Goal: Transaction & Acquisition: Book appointment/travel/reservation

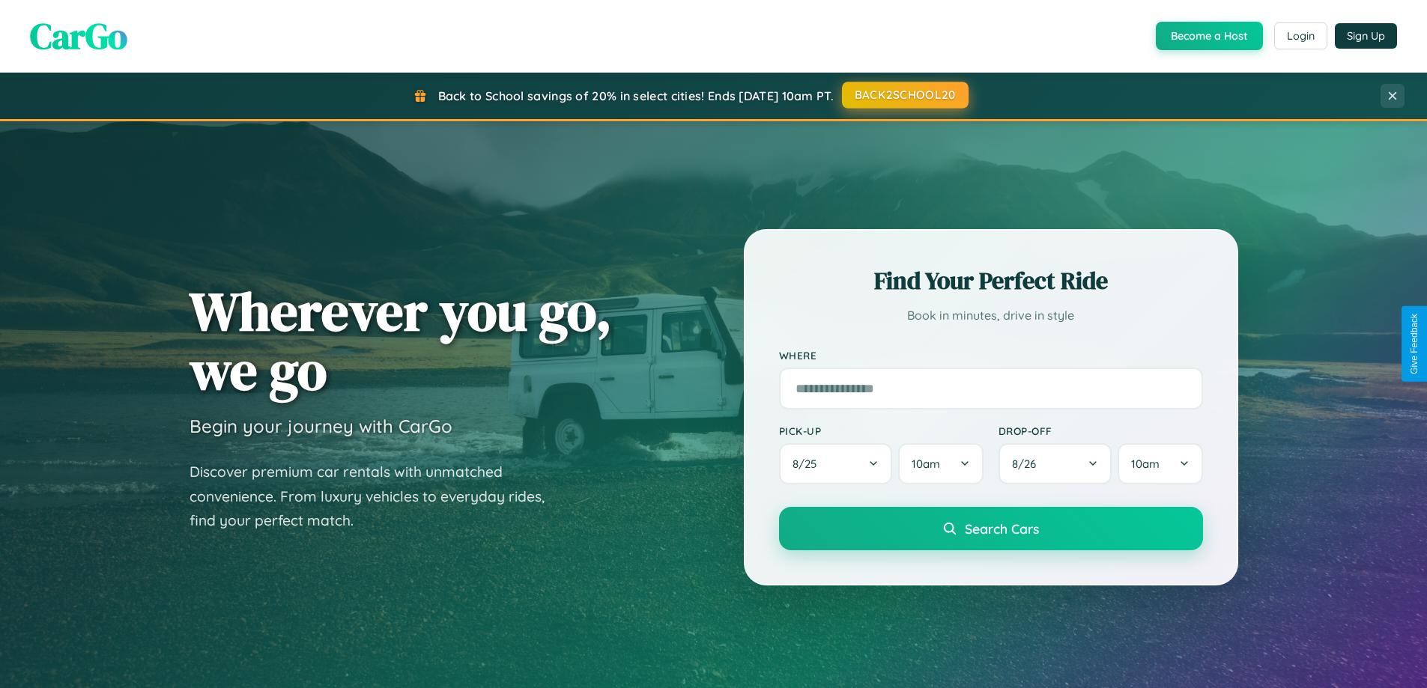
click at [904, 95] on button "BACK2SCHOOL20" at bounding box center [905, 95] width 127 height 27
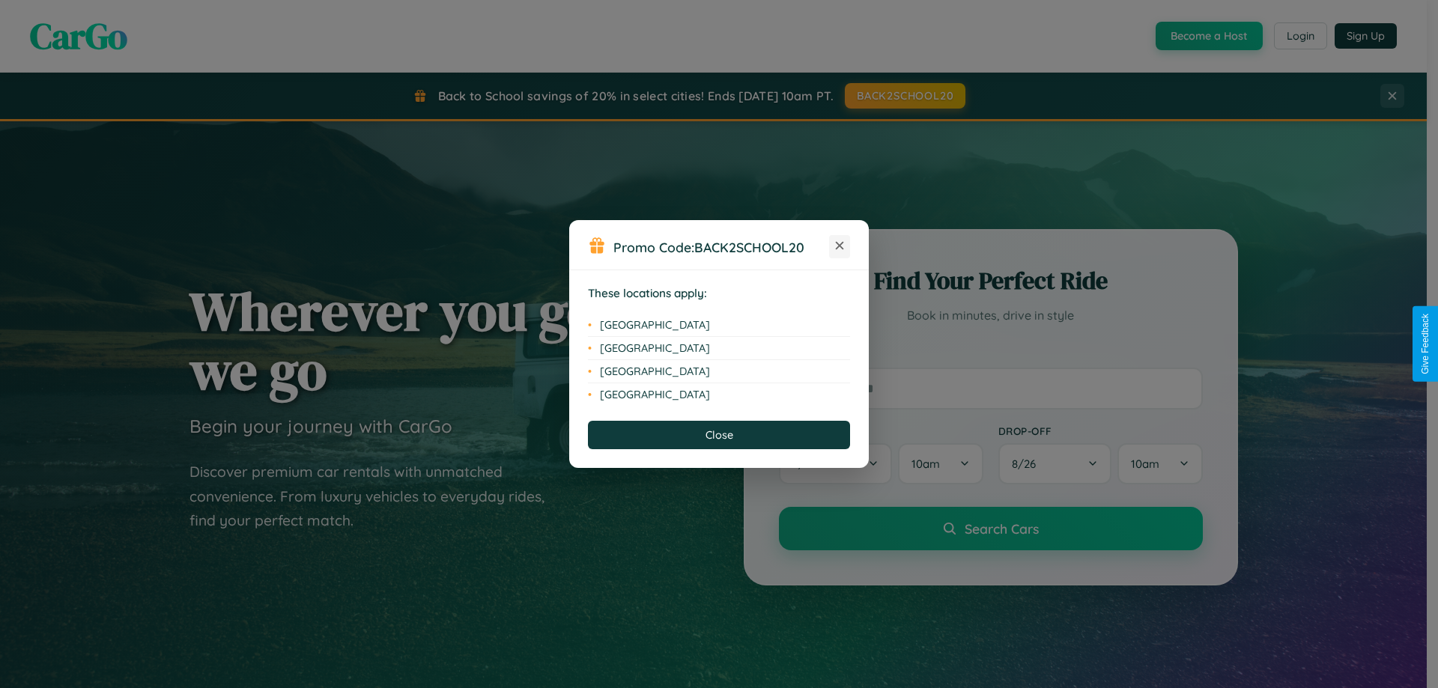
click at [840, 246] on icon at bounding box center [840, 246] width 8 height 8
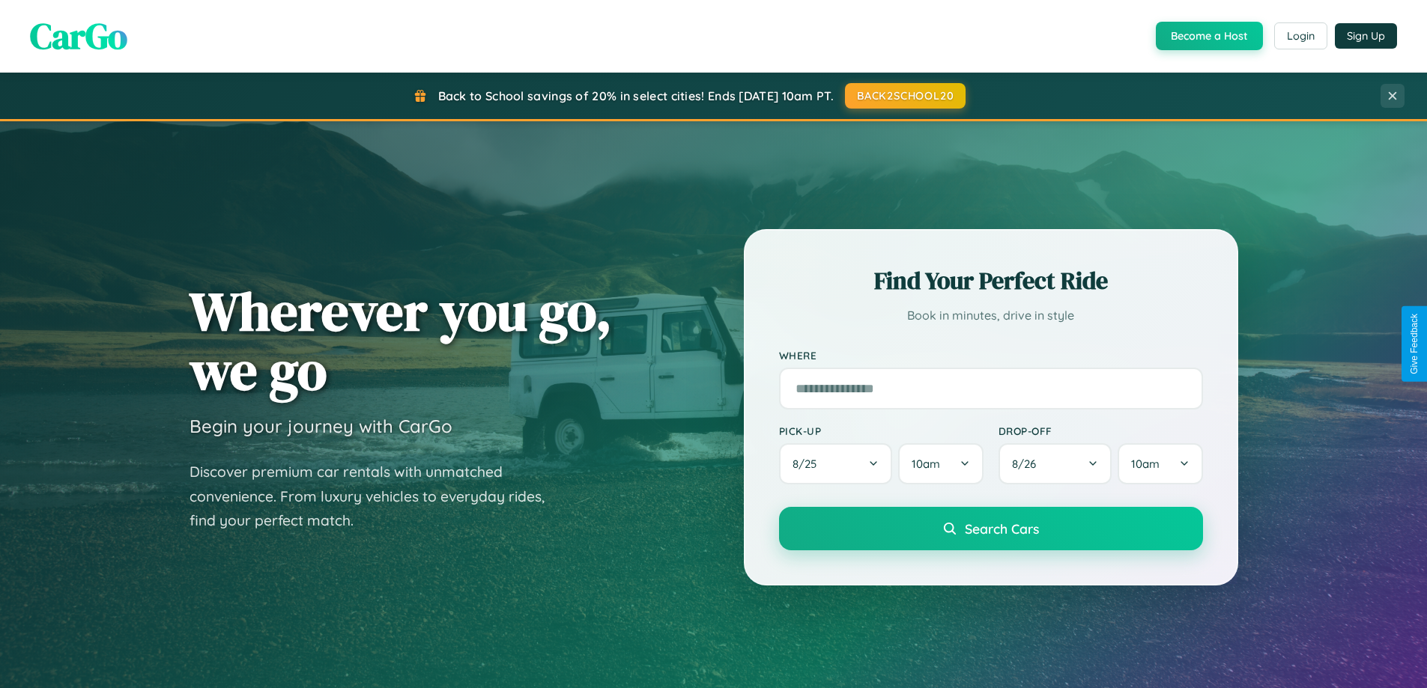
scroll to position [44, 0]
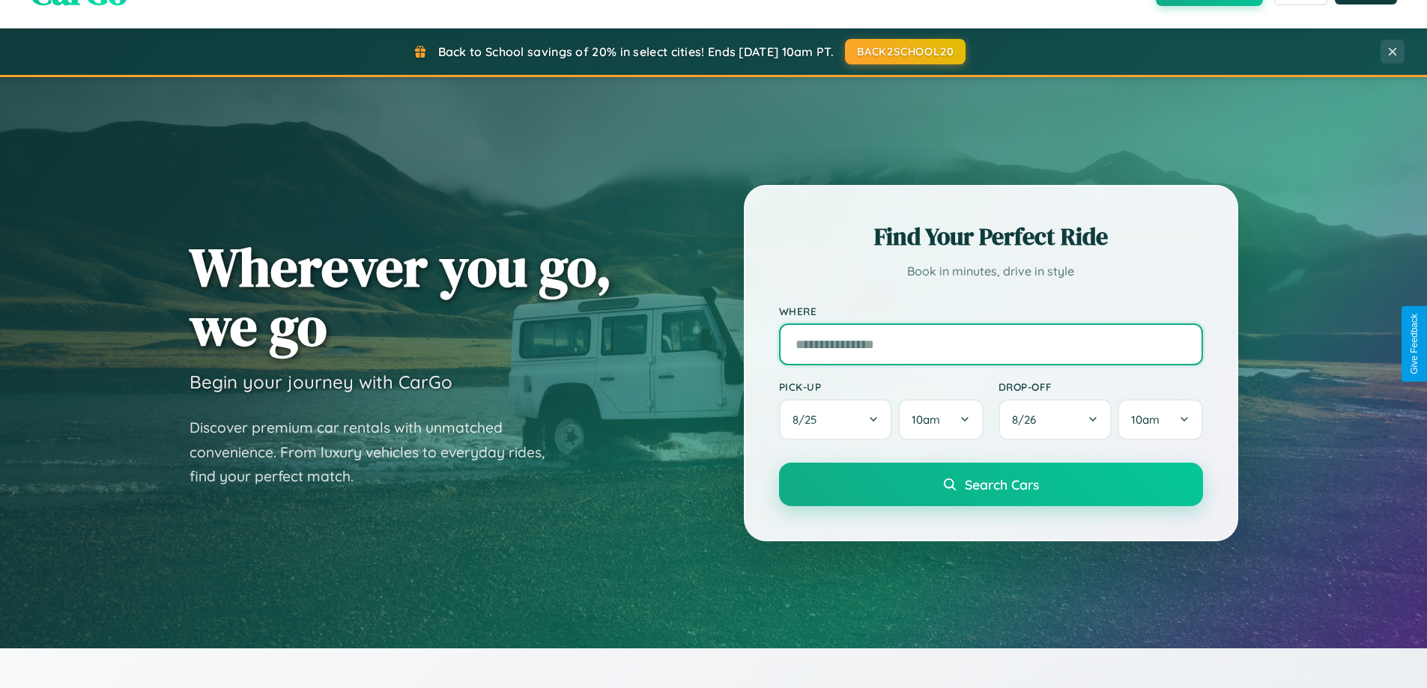
click at [990, 344] on input "text" at bounding box center [991, 345] width 424 height 42
type input "*******"
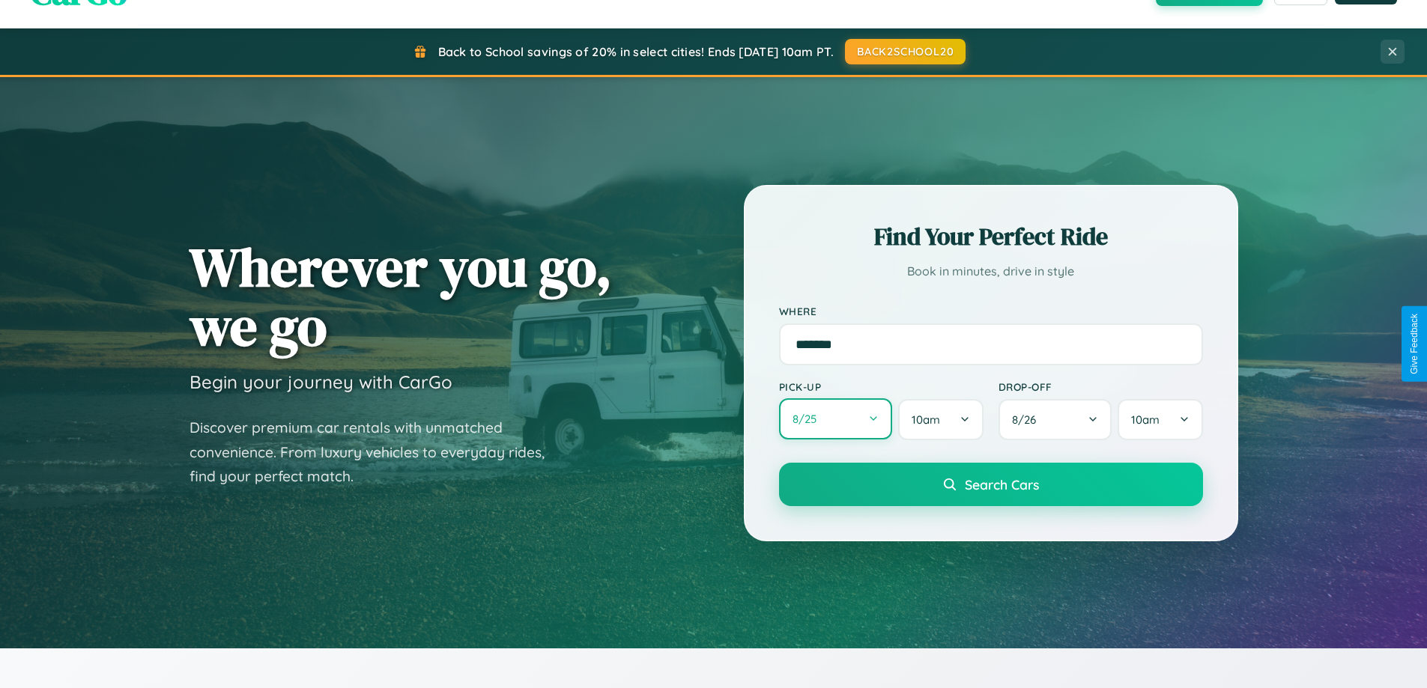
click at [835, 420] on button "8 / 25" at bounding box center [836, 419] width 114 height 41
select select "*"
select select "****"
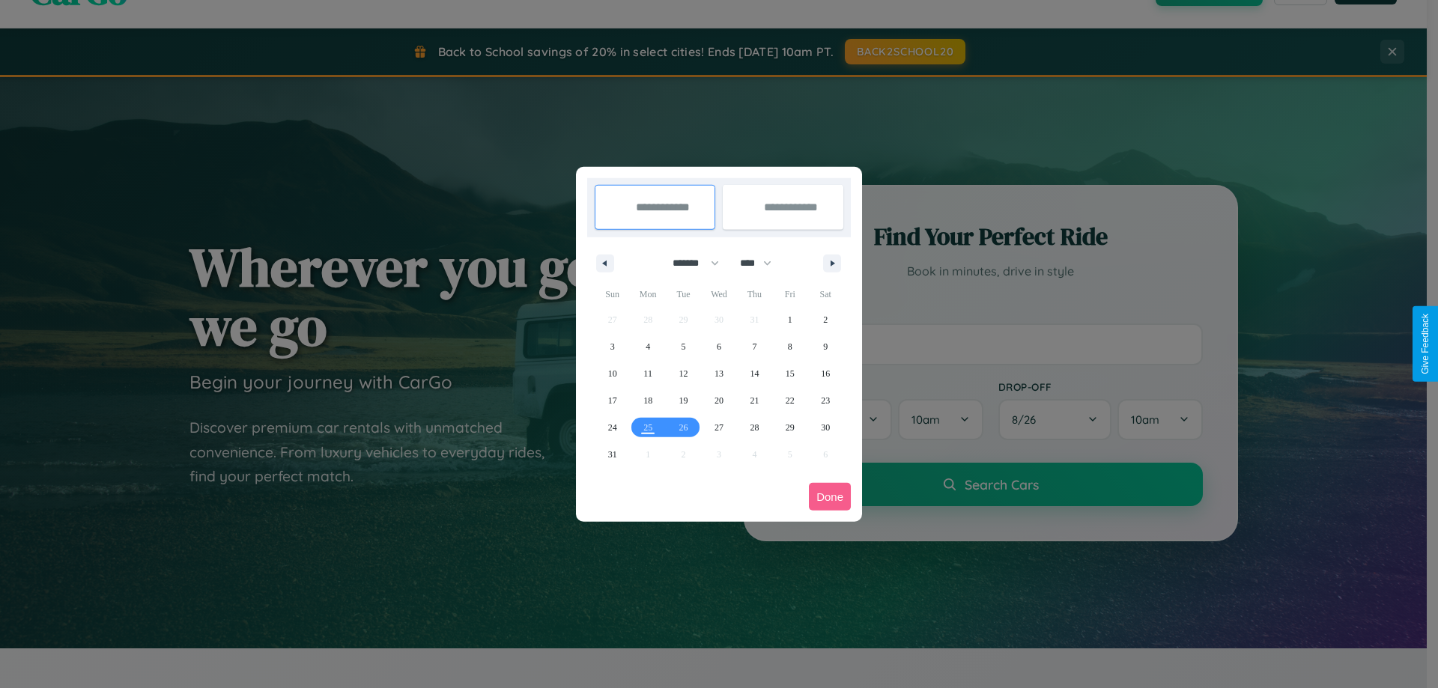
click at [689, 263] on select "******* ******** ***** ***** *** **** **** ****** ********* ******* ******** **…" at bounding box center [693, 263] width 64 height 25
select select "*"
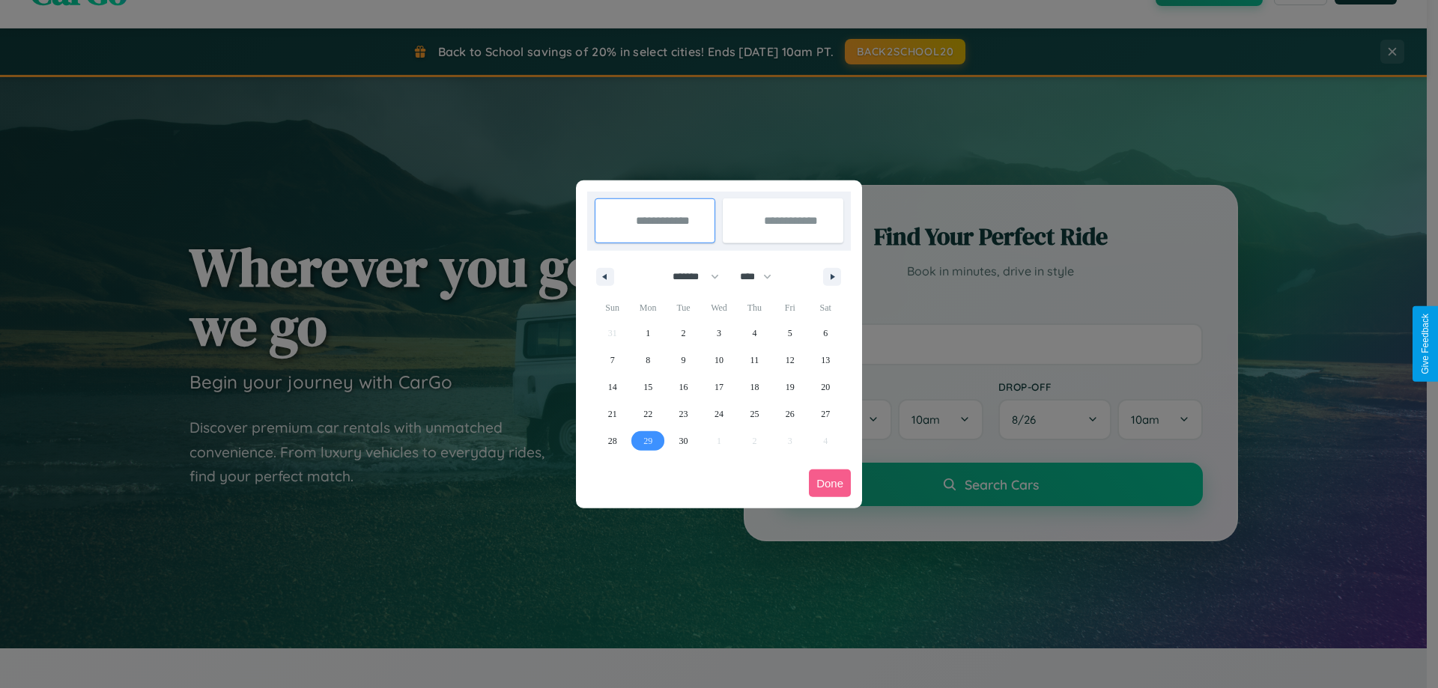
click at [648, 440] on span "29" at bounding box center [647, 441] width 9 height 27
type input "**********"
click at [832, 276] on icon "button" at bounding box center [834, 277] width 7 height 6
select select "*"
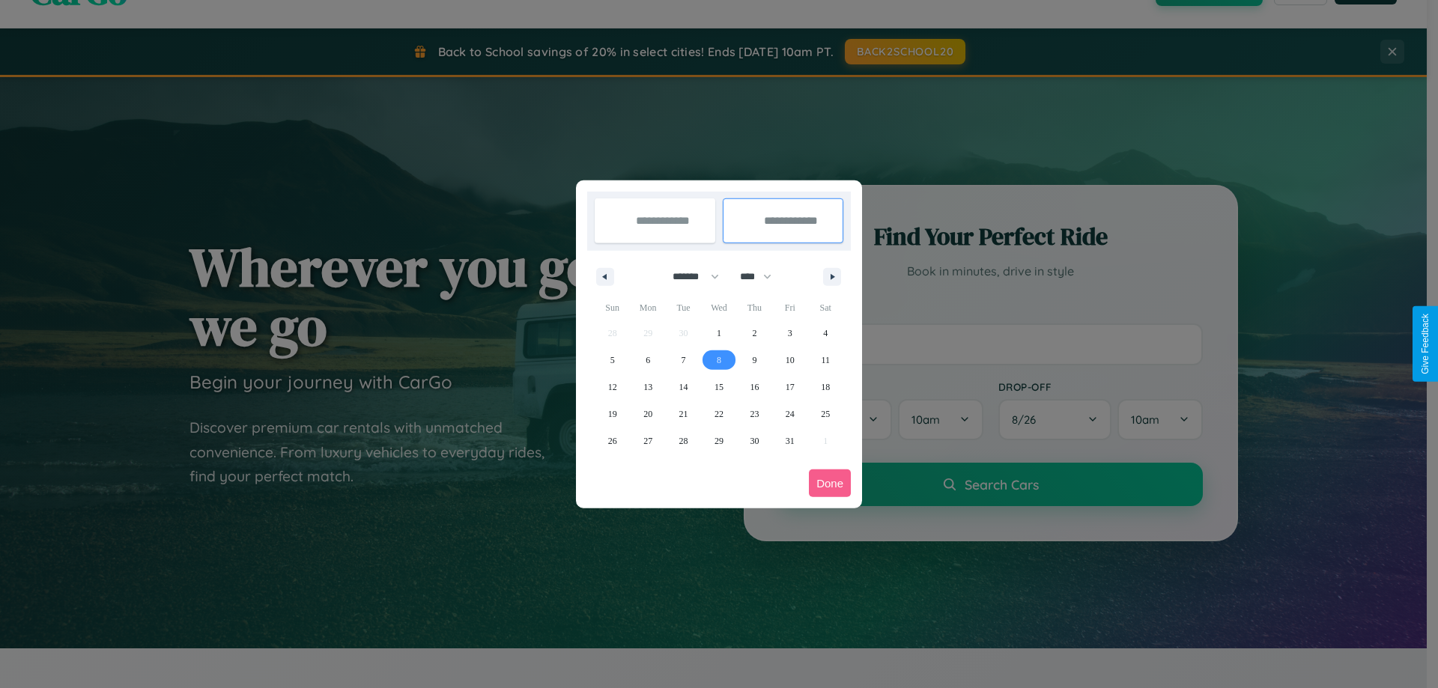
click at [718, 360] on span "8" at bounding box center [719, 360] width 4 height 27
type input "**********"
select select "*"
click at [830, 483] on button "Done" at bounding box center [830, 484] width 42 height 28
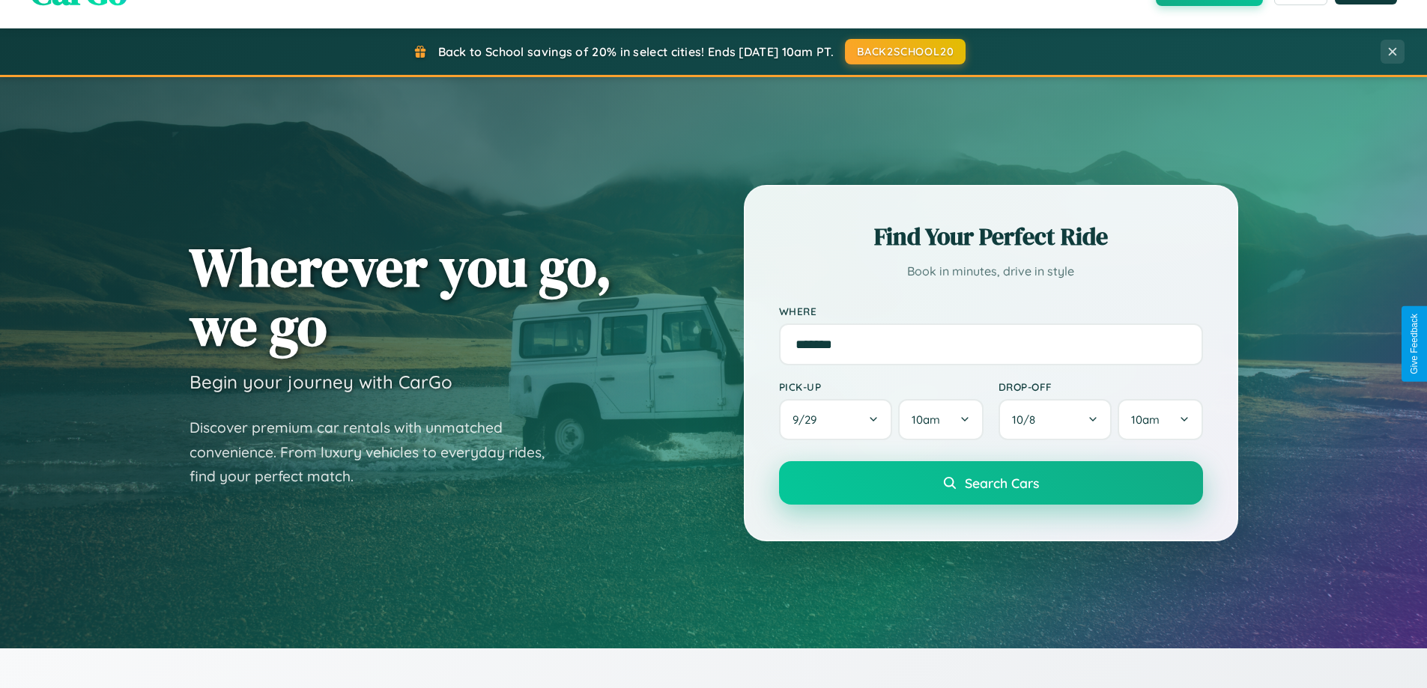
click at [990, 483] on span "Search Cars" at bounding box center [1002, 483] width 74 height 16
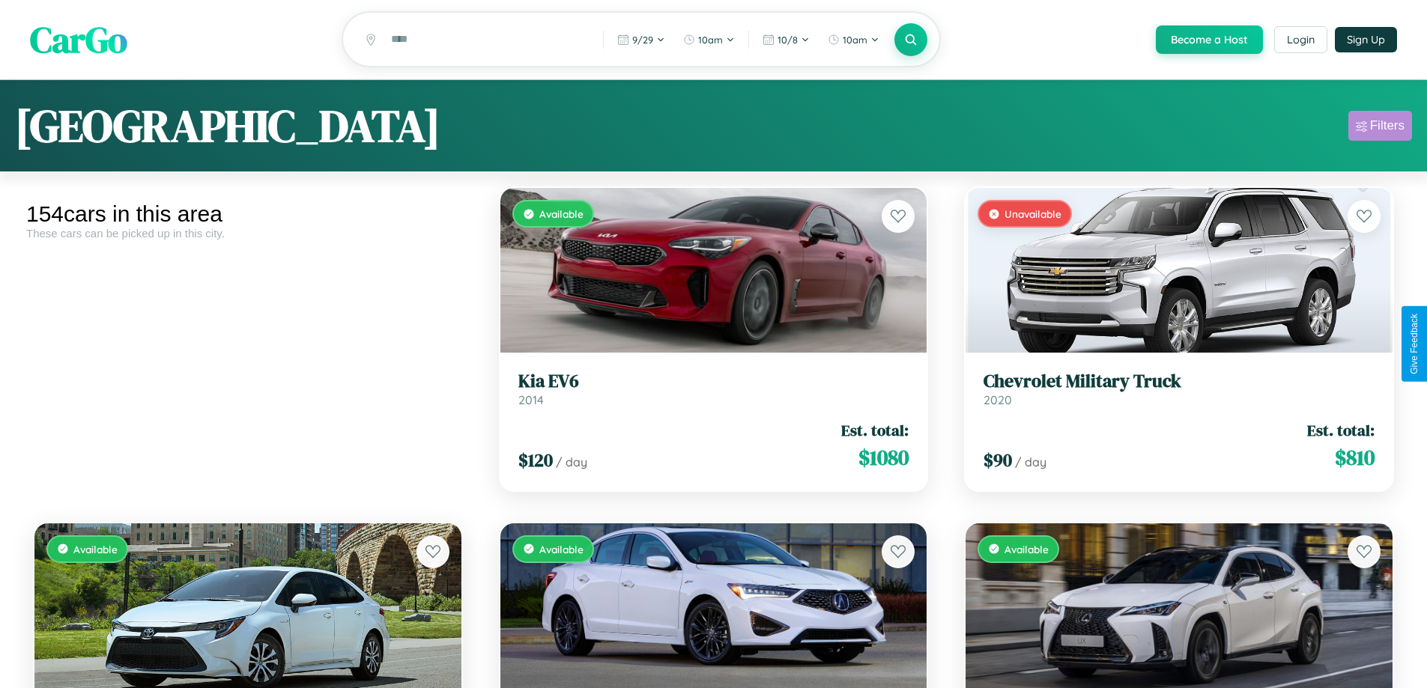
click at [1380, 128] on div "Filters" at bounding box center [1387, 125] width 34 height 15
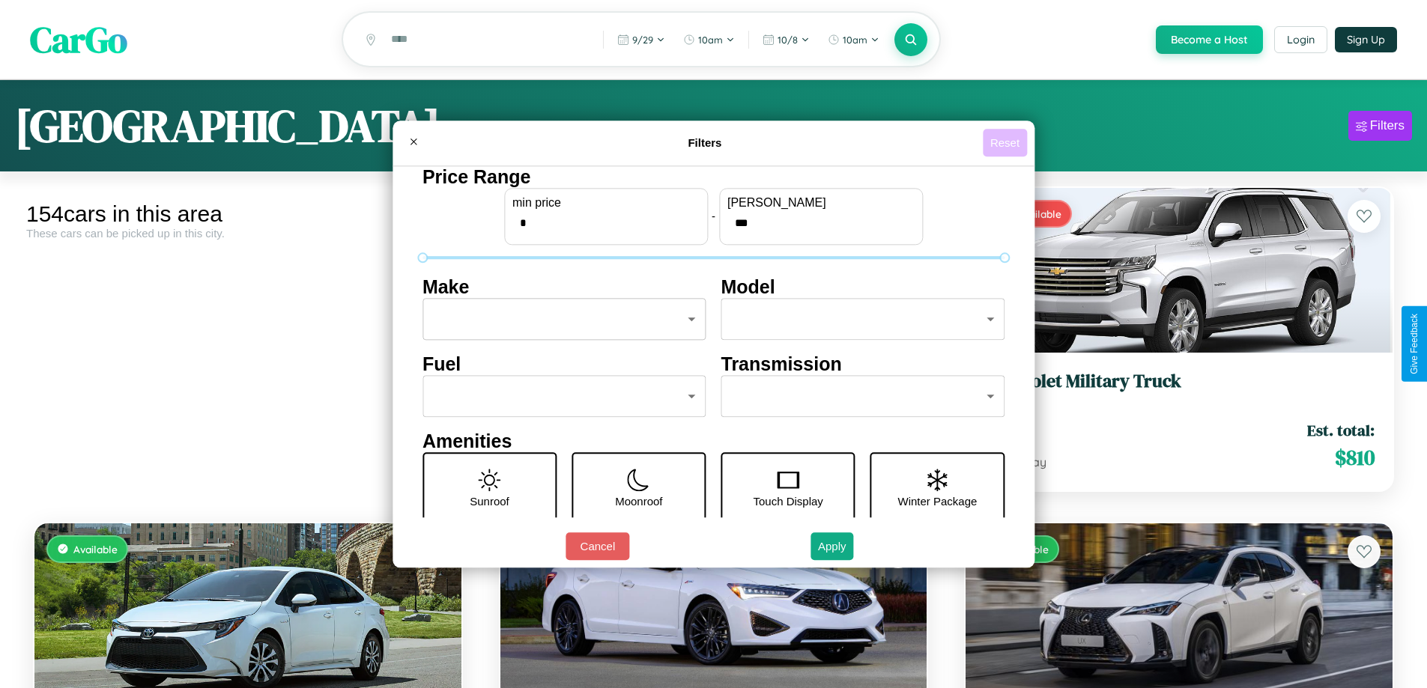
click at [1007, 142] on button "Reset" at bounding box center [1005, 143] width 44 height 28
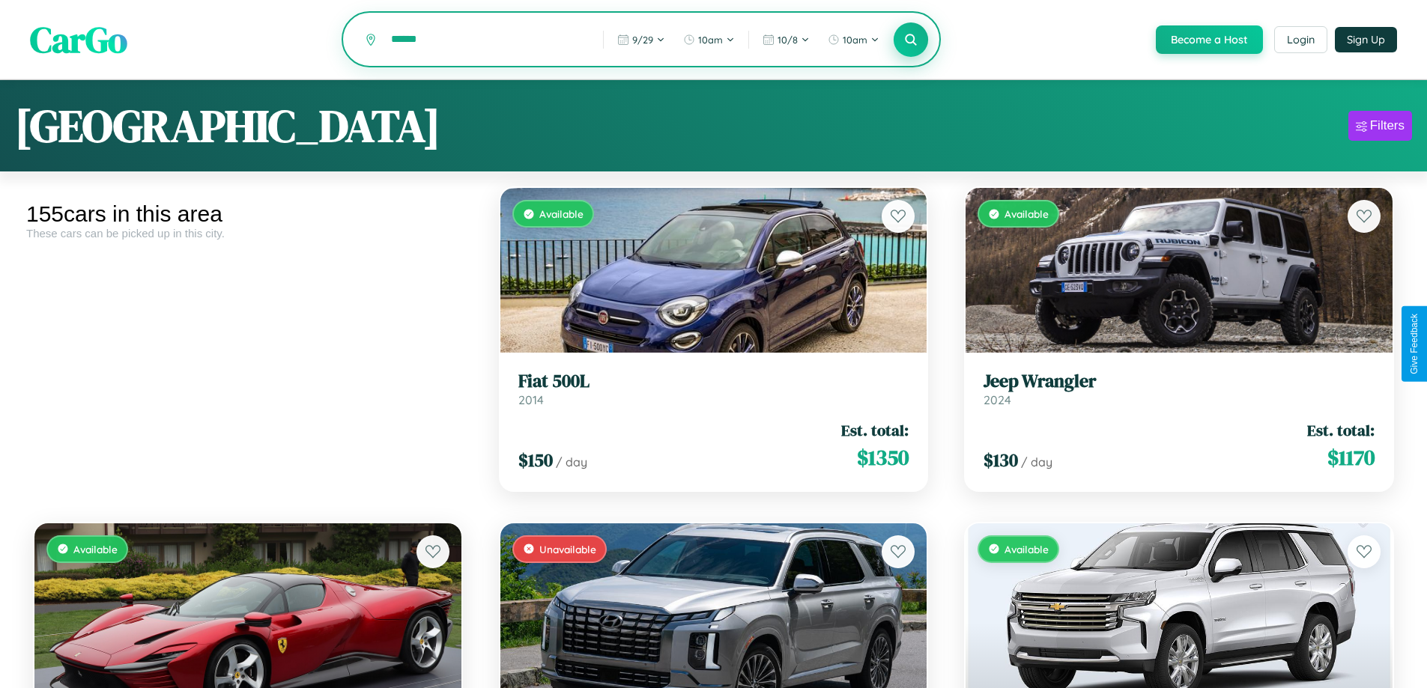
type input "******"
click at [910, 40] on icon at bounding box center [911, 39] width 14 height 14
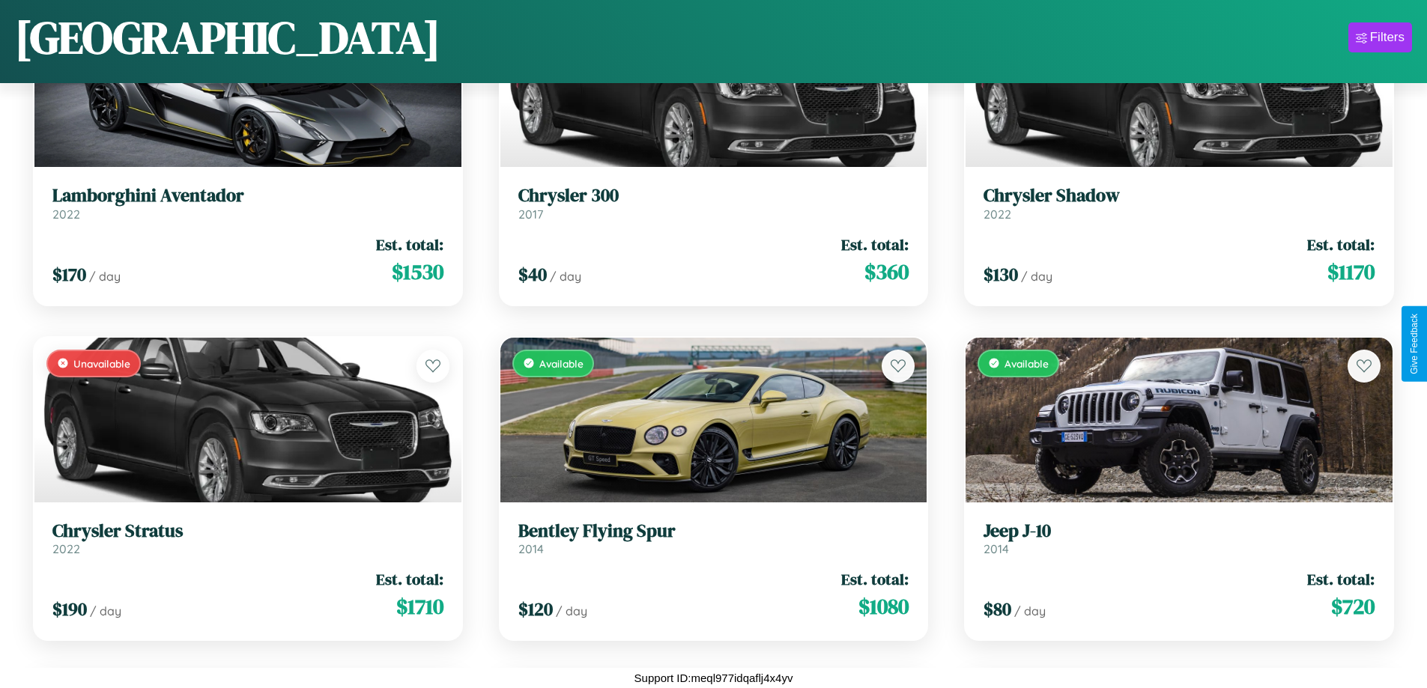
scroll to position [3900, 0]
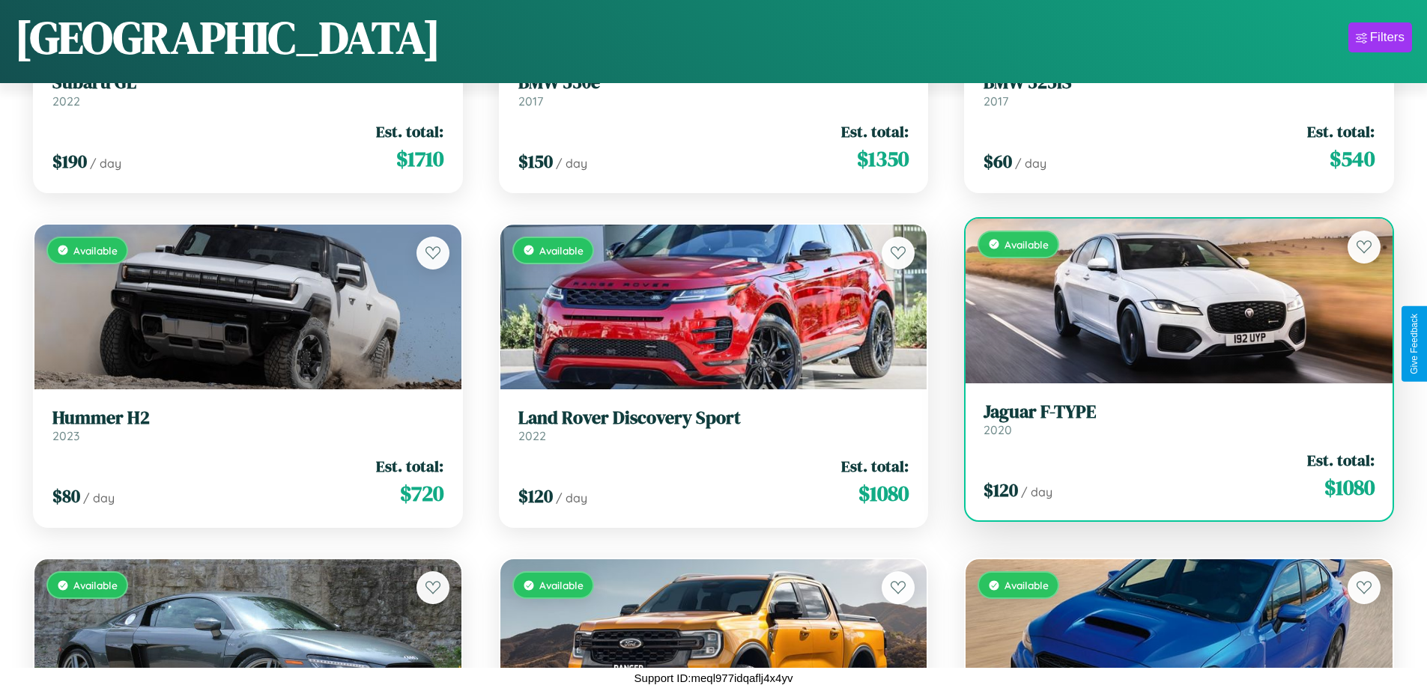
click at [1169, 419] on h3 "Jaguar F-TYPE" at bounding box center [1179, 413] width 391 height 22
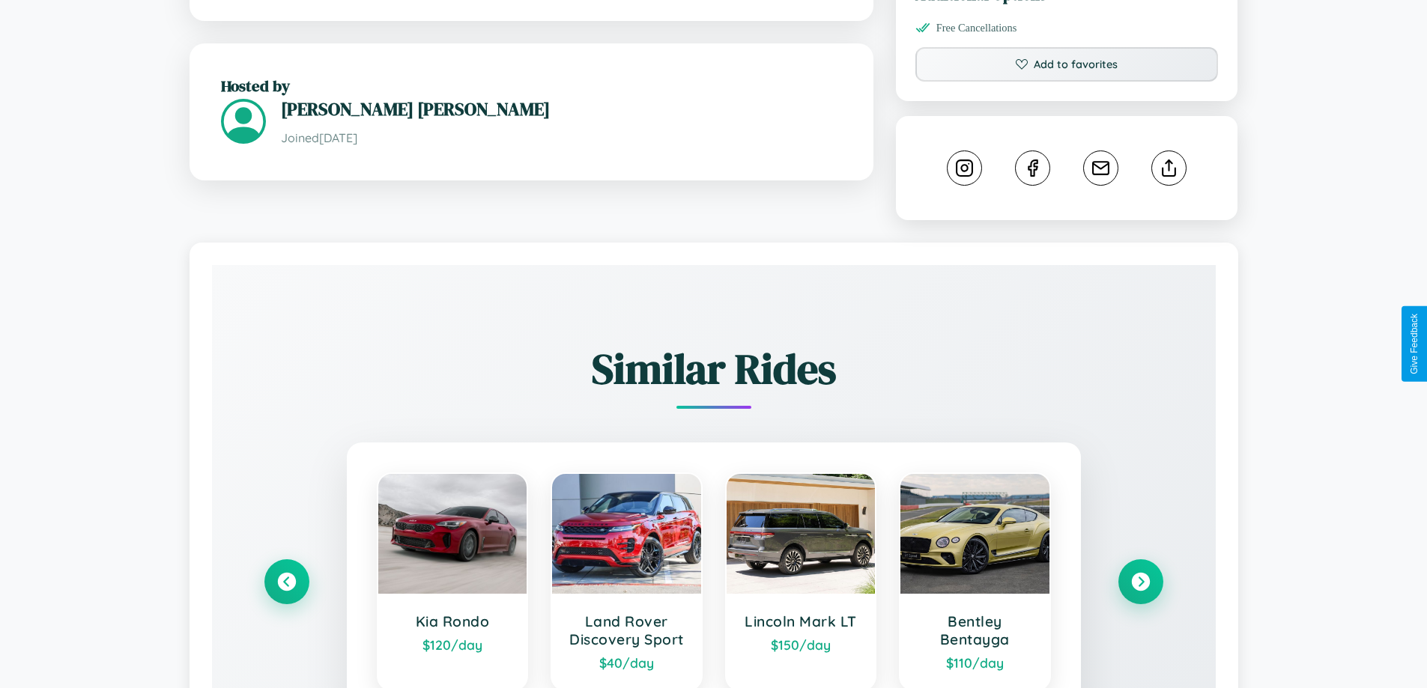
scroll to position [834, 0]
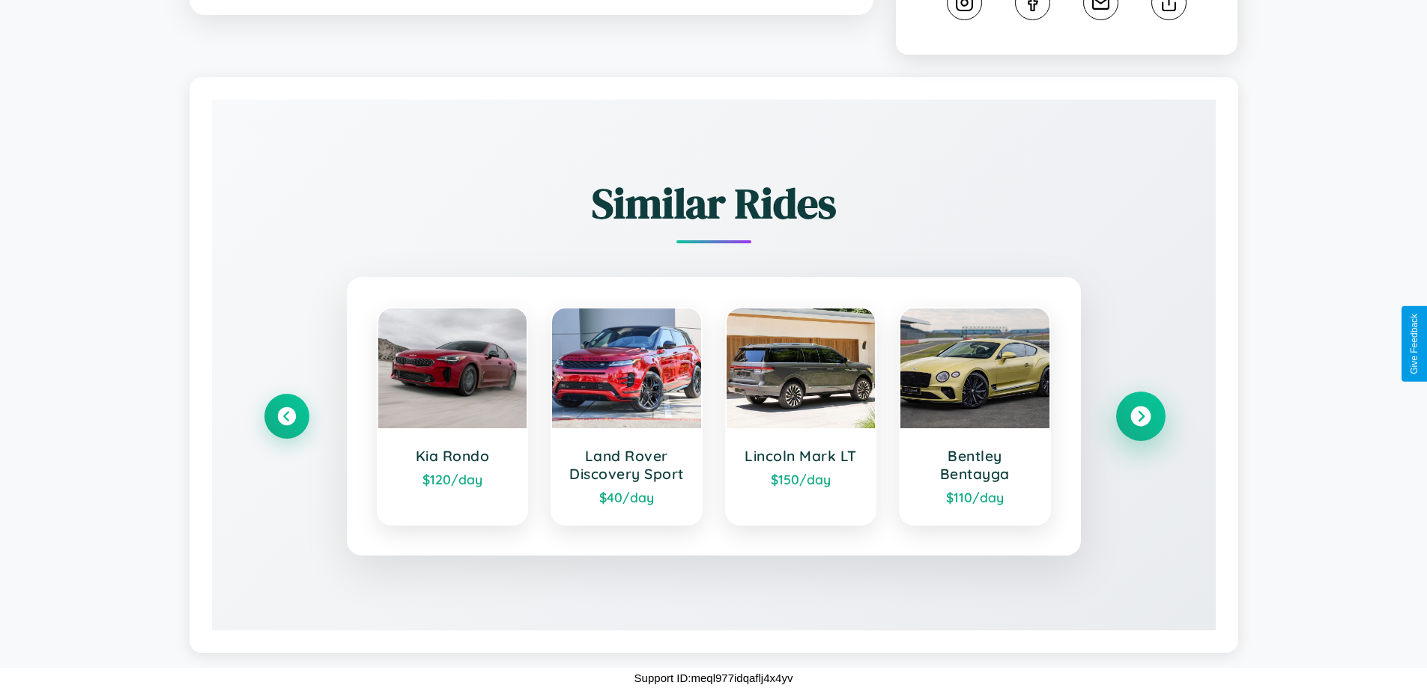
click at [1140, 416] on icon at bounding box center [1140, 417] width 20 height 20
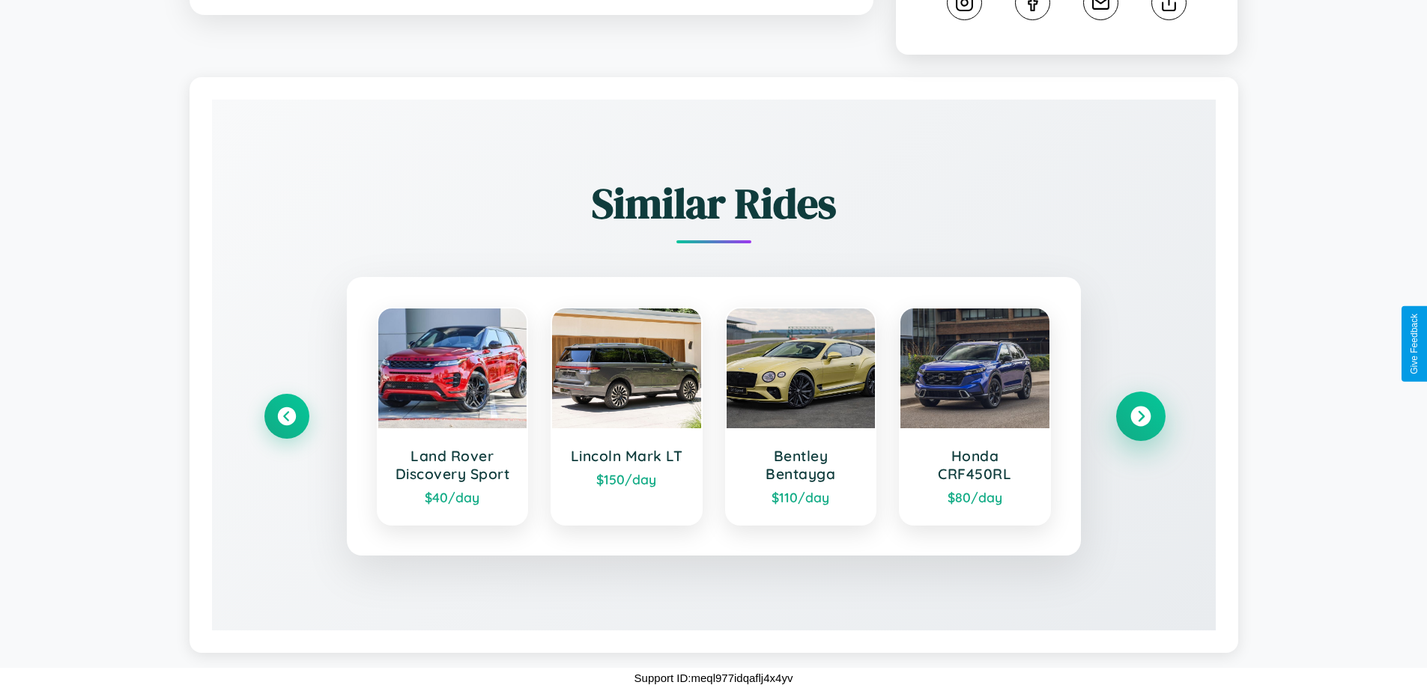
click at [1140, 416] on icon at bounding box center [1140, 417] width 20 height 20
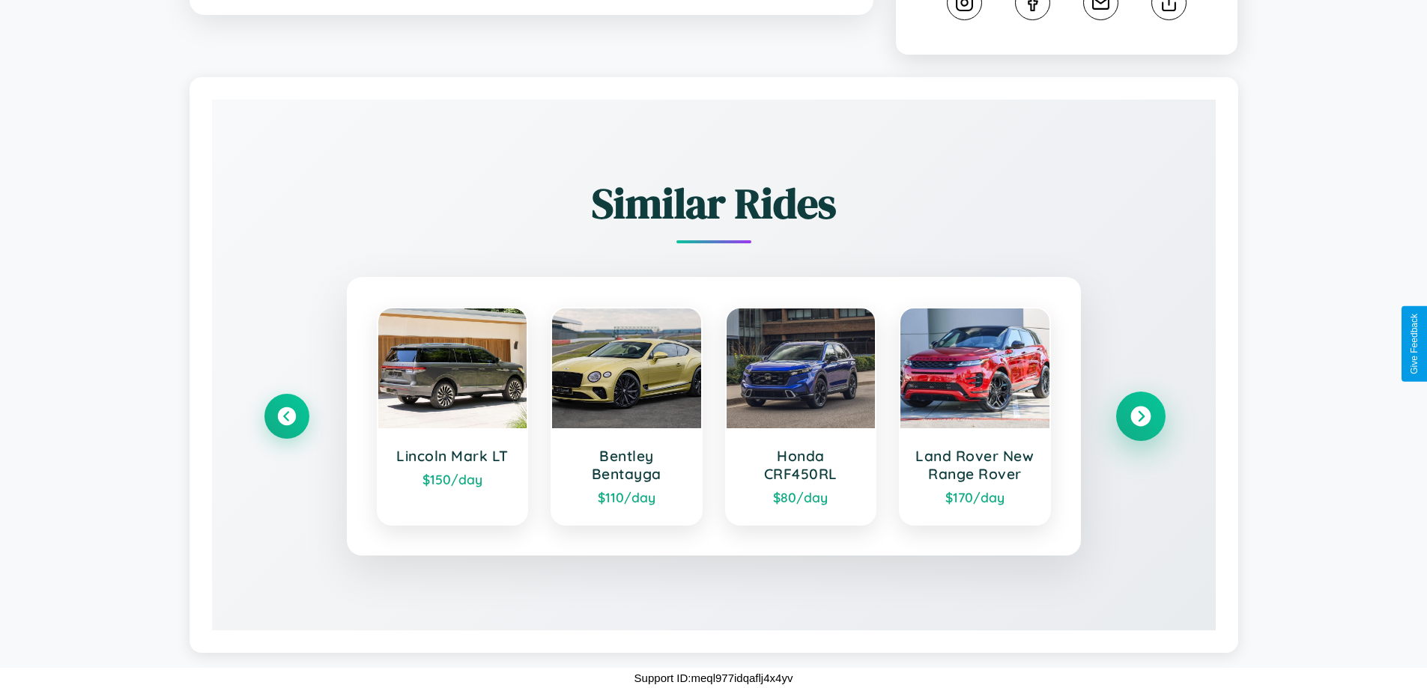
click at [1140, 416] on icon at bounding box center [1140, 417] width 20 height 20
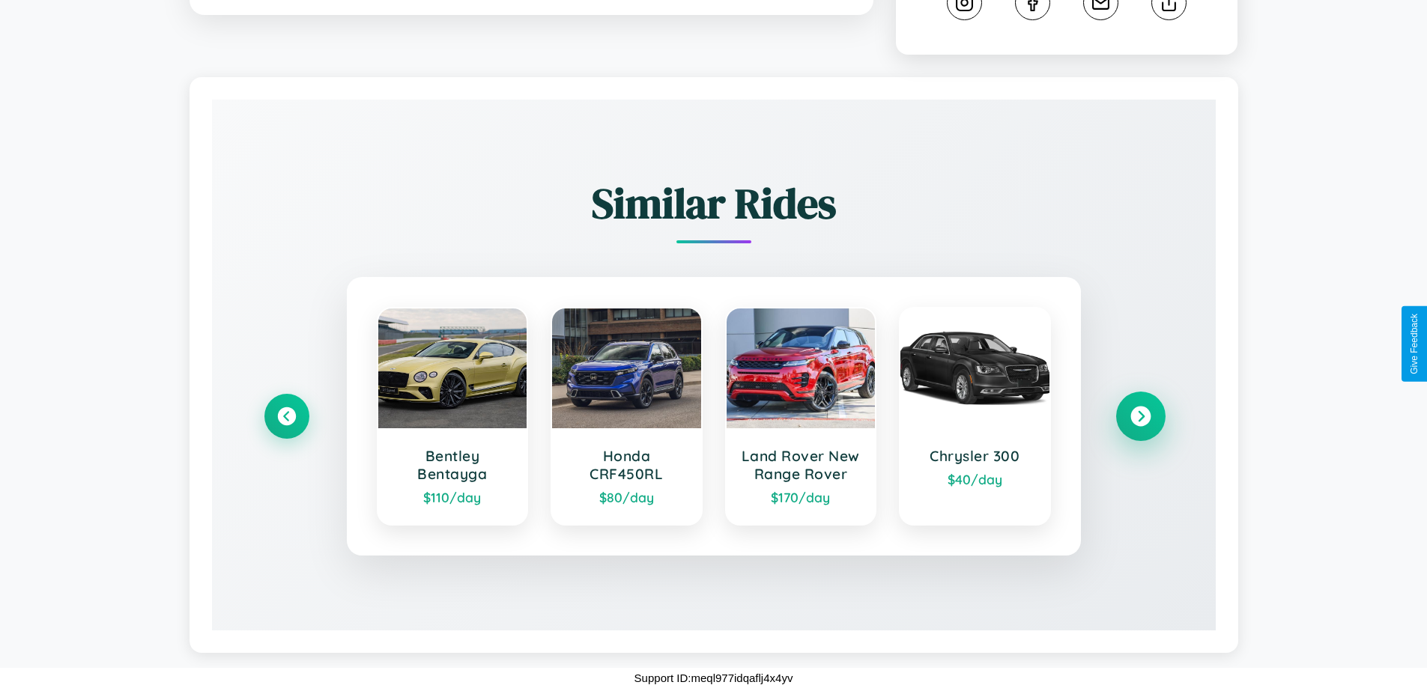
click at [1140, 416] on icon at bounding box center [1140, 417] width 20 height 20
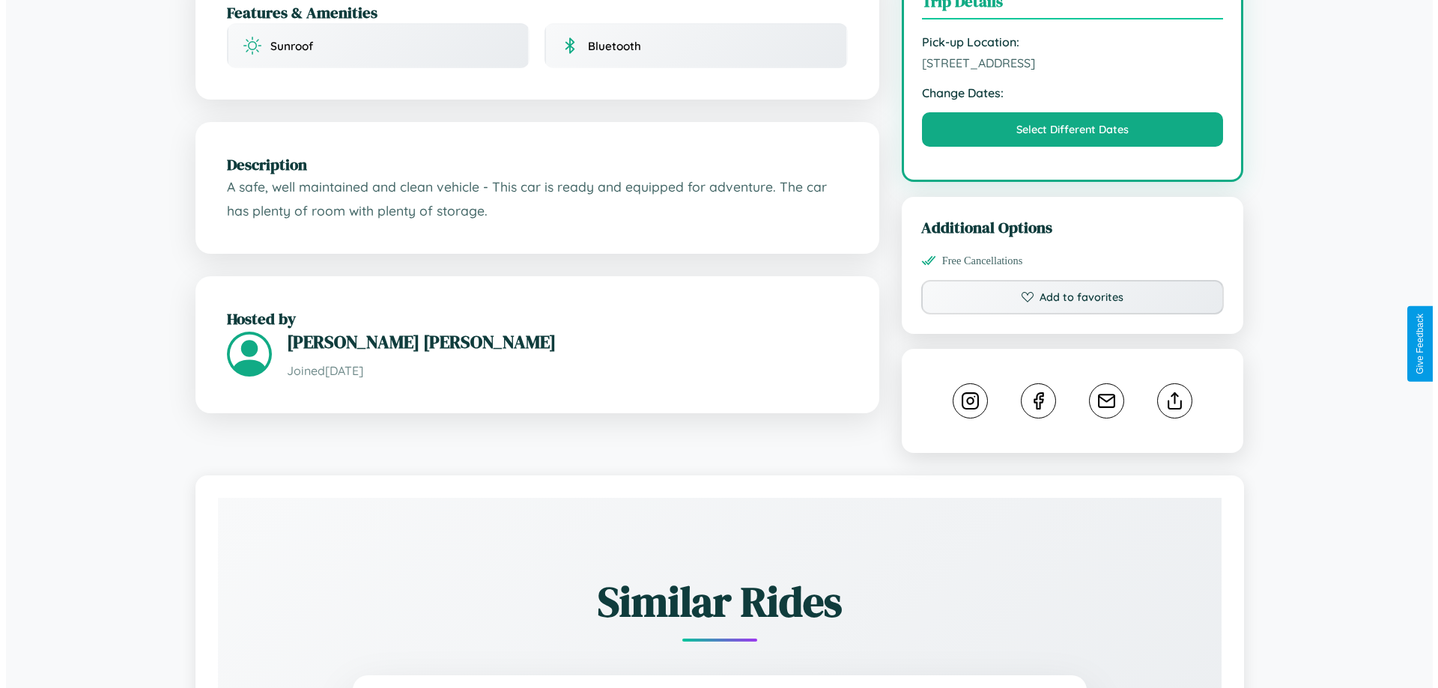
scroll to position [389, 0]
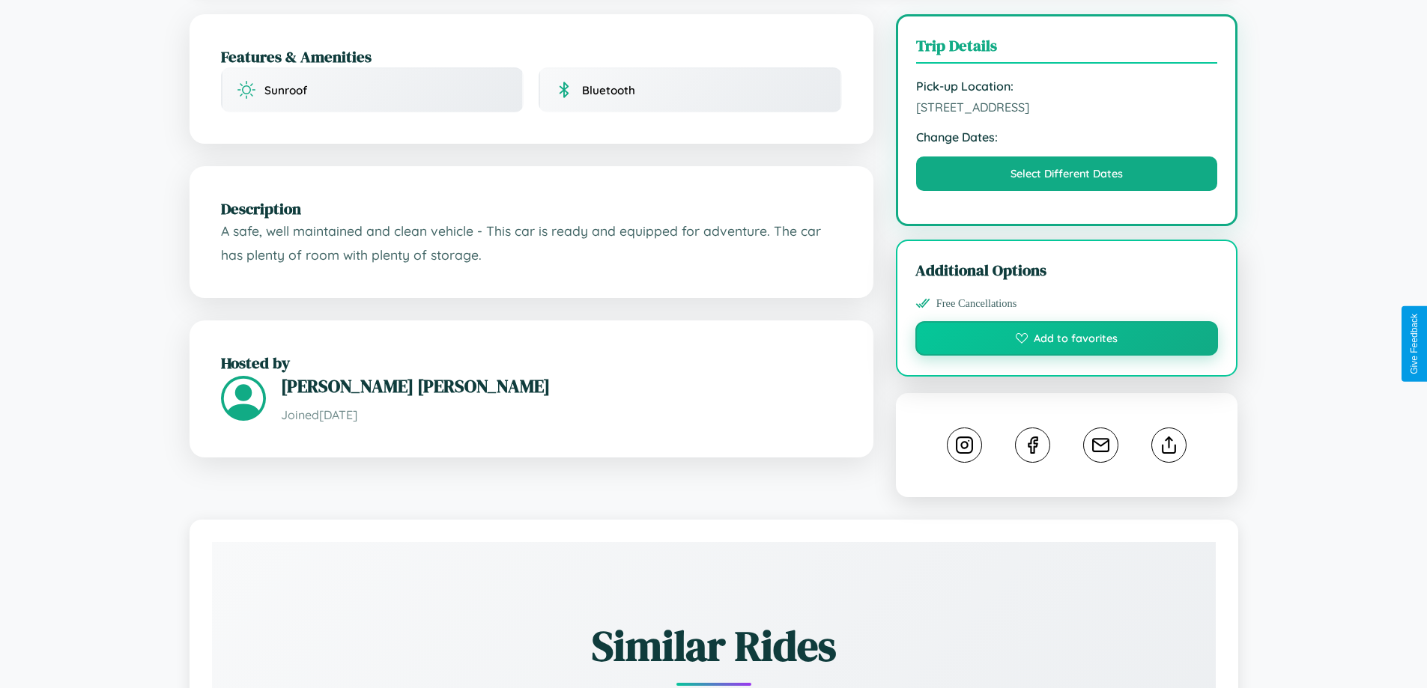
click at [1067, 341] on button "Add to favorites" at bounding box center [1066, 338] width 303 height 34
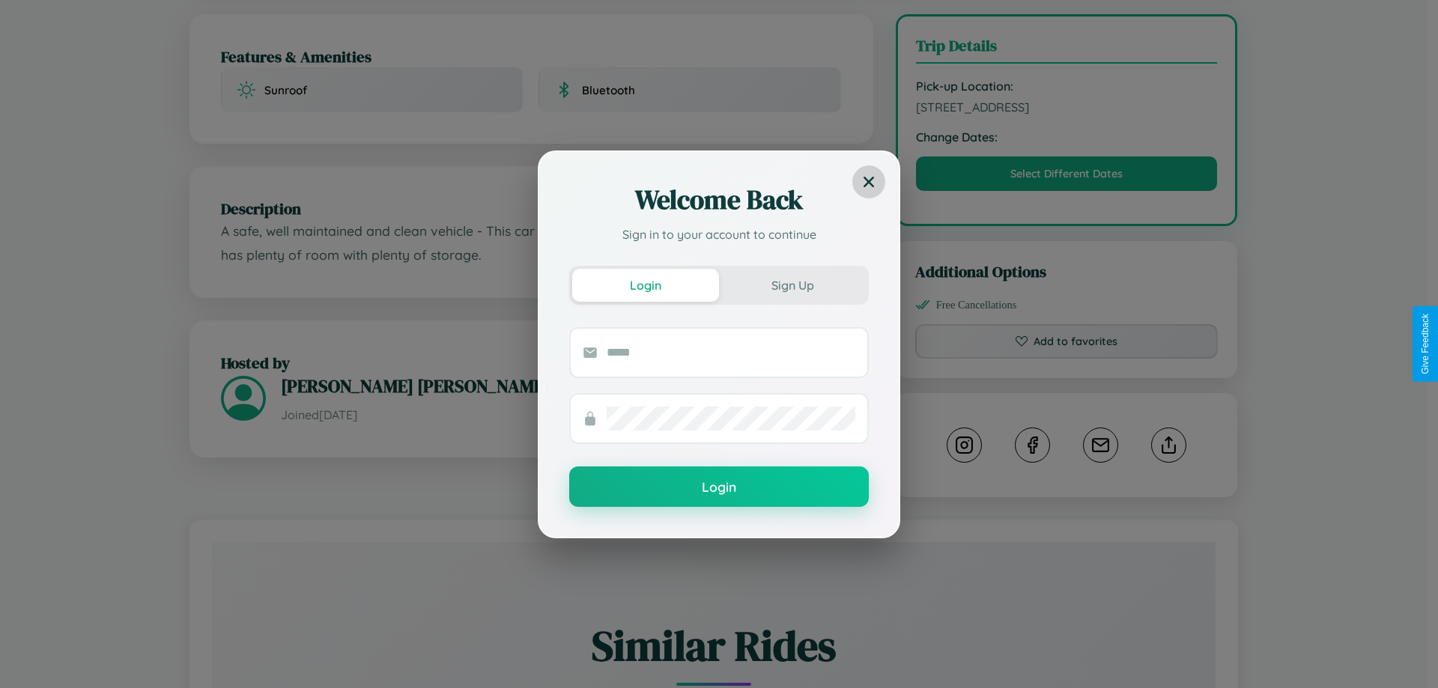
click at [869, 181] on icon at bounding box center [869, 181] width 10 height 10
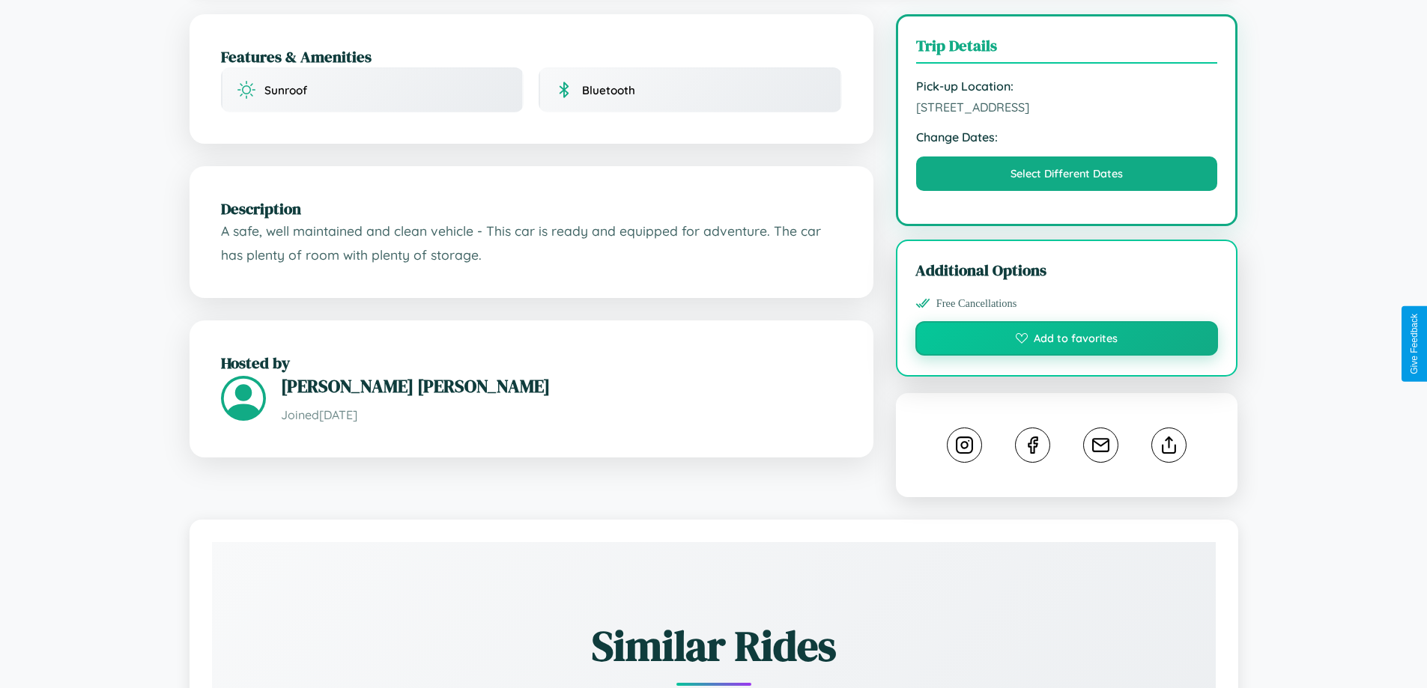
click at [1067, 342] on button "Add to favorites" at bounding box center [1066, 338] width 303 height 34
